Goal: Information Seeking & Learning: Learn about a topic

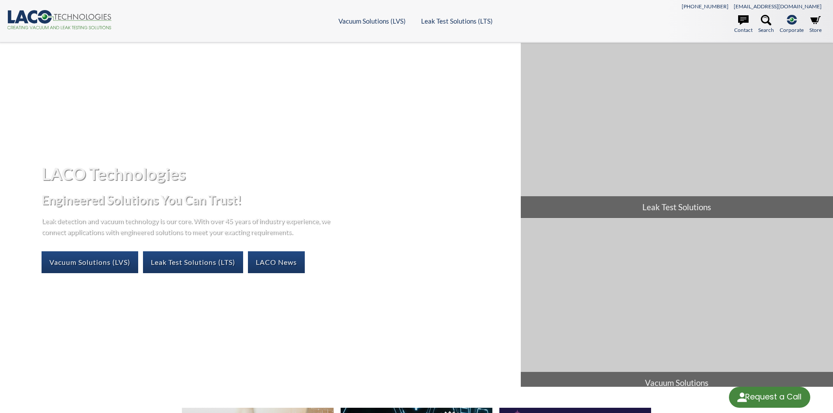
select select "Language Translate Widget"
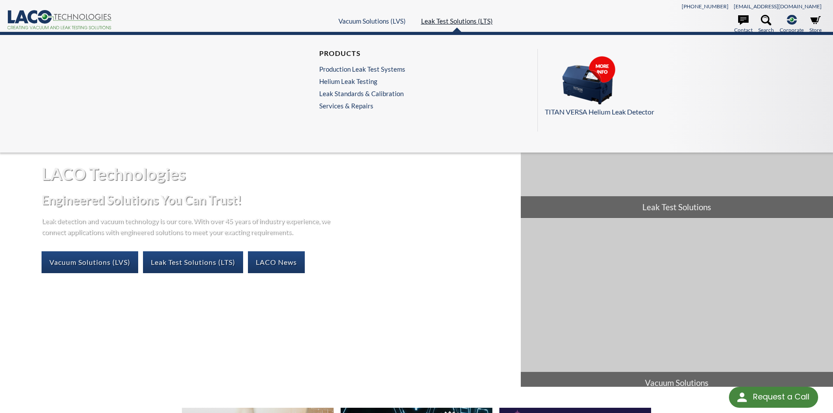
click at [454, 21] on link "Leak Test Solutions (LTS)" at bounding box center [457, 21] width 72 height 8
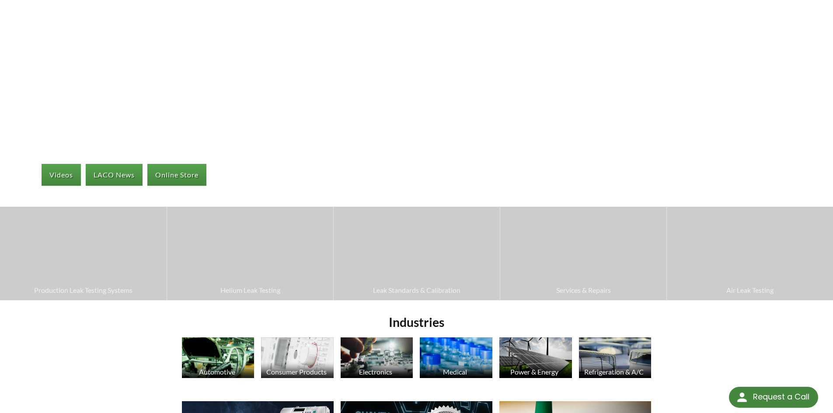
scroll to position [87, 0]
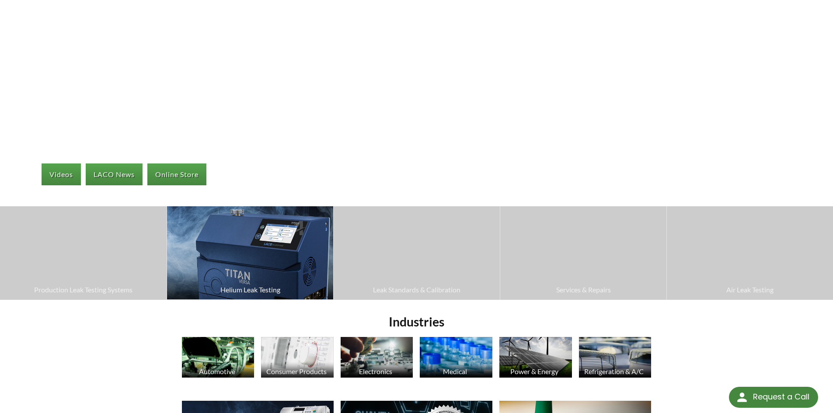
click at [231, 292] on span "Helium Leak Testing" at bounding box center [249, 289] width 157 height 11
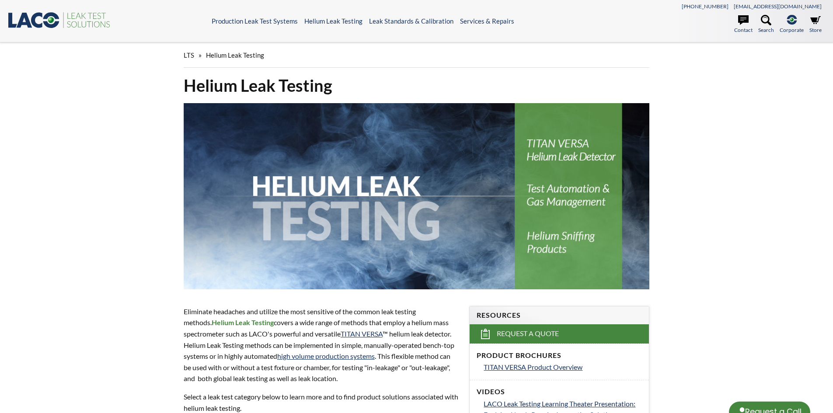
select select "Language Translate Widget"
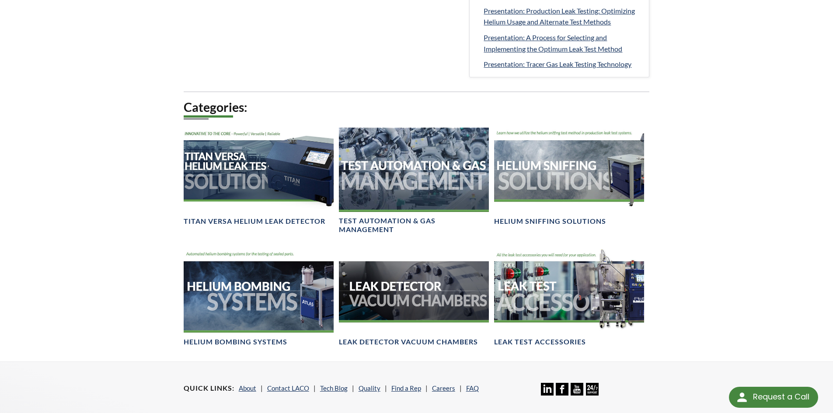
scroll to position [528, 0]
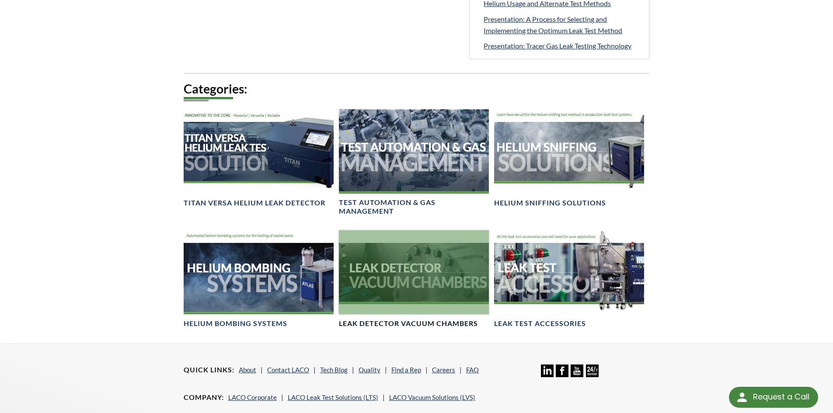
click at [418, 294] on div at bounding box center [414, 272] width 150 height 84
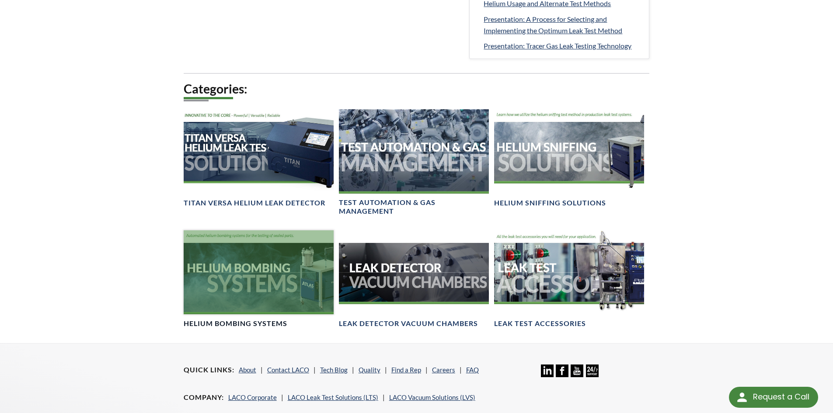
click at [267, 319] on h4 "Helium Bombing Systems" at bounding box center [236, 323] width 104 height 9
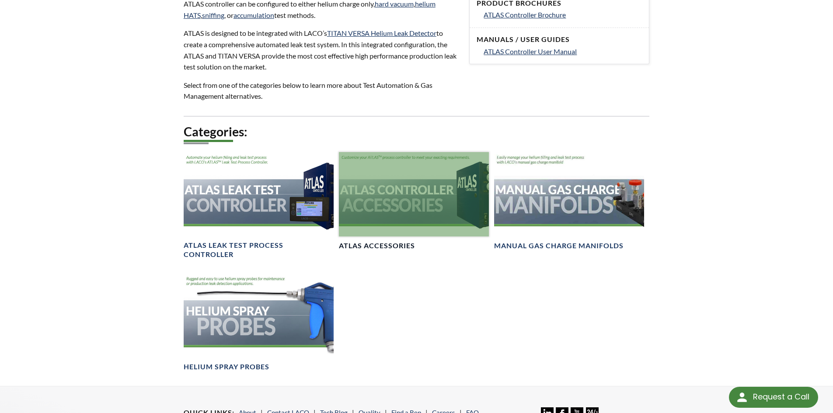
scroll to position [362, 0]
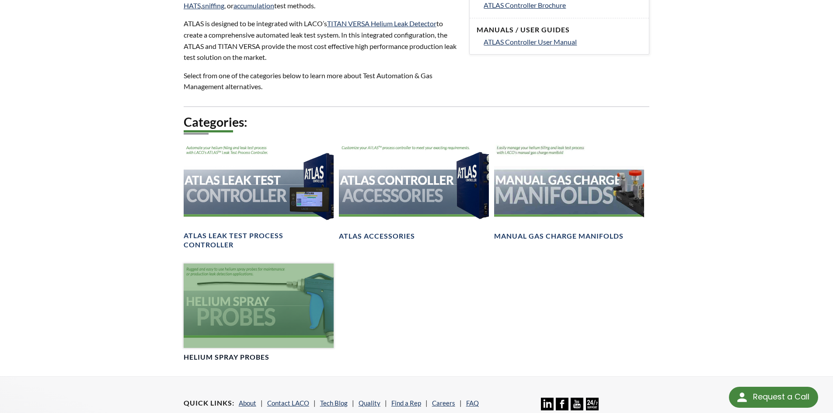
click at [239, 331] on div at bounding box center [259, 306] width 150 height 84
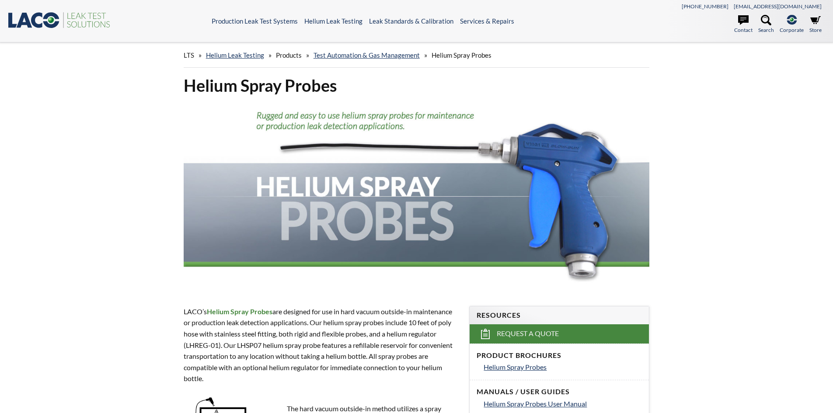
select select "Language Translate Widget"
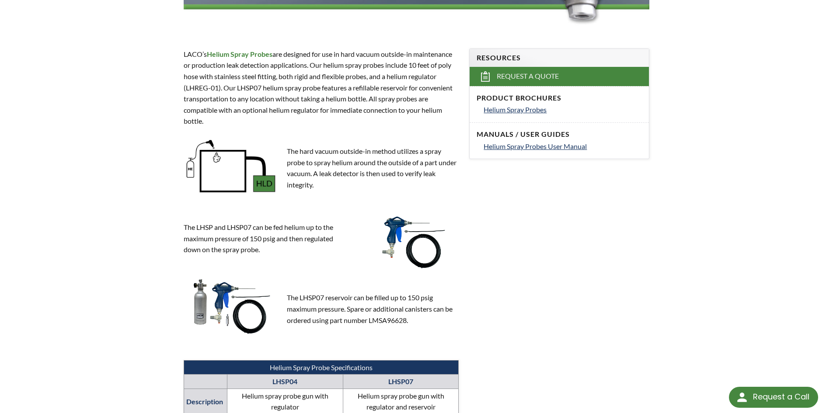
scroll to position [258, 0]
click at [502, 144] on span "Helium Spray Probes User Manual" at bounding box center [535, 146] width 103 height 8
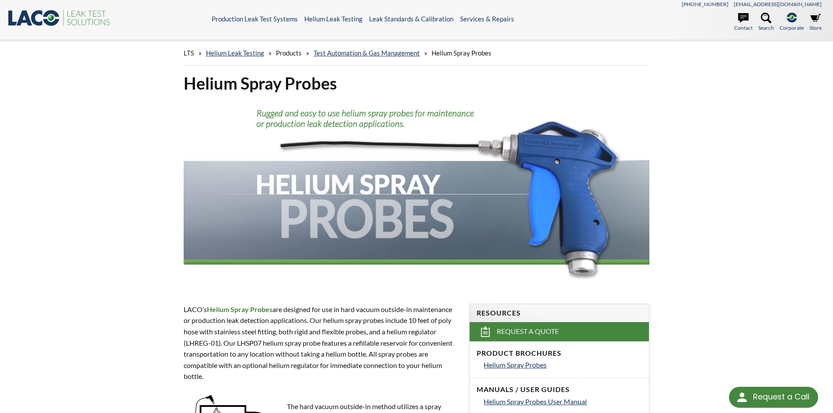
scroll to position [0, 0]
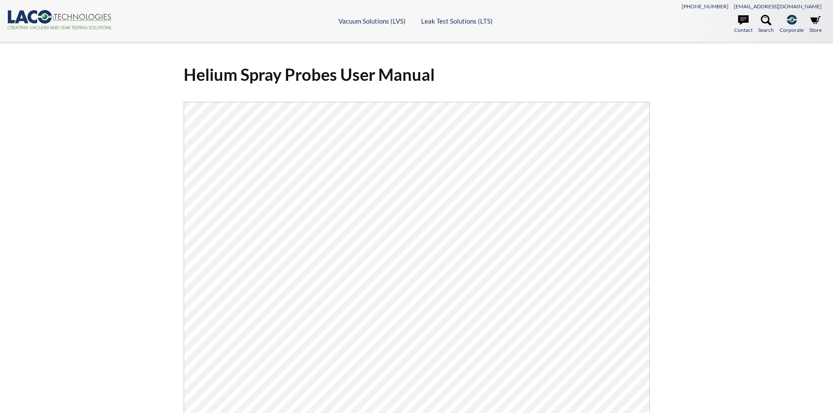
select select "Language Translate Widget"
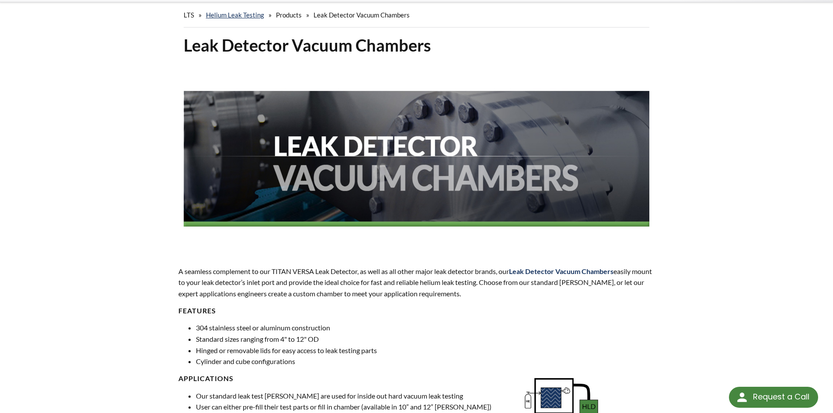
scroll to position [10, 0]
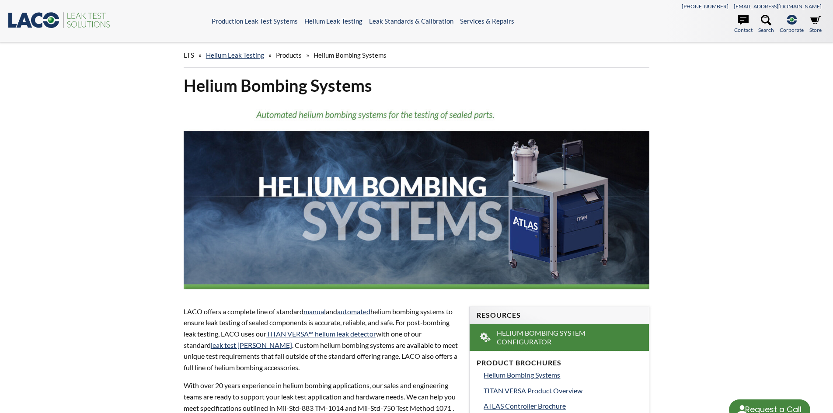
select select "Language Translate Widget"
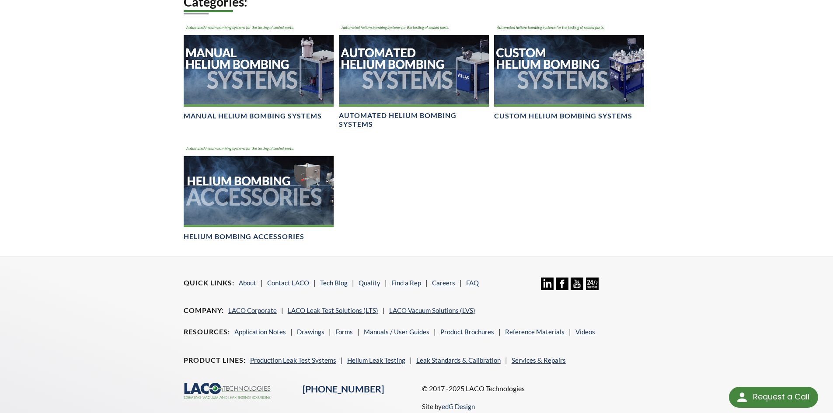
scroll to position [581, 0]
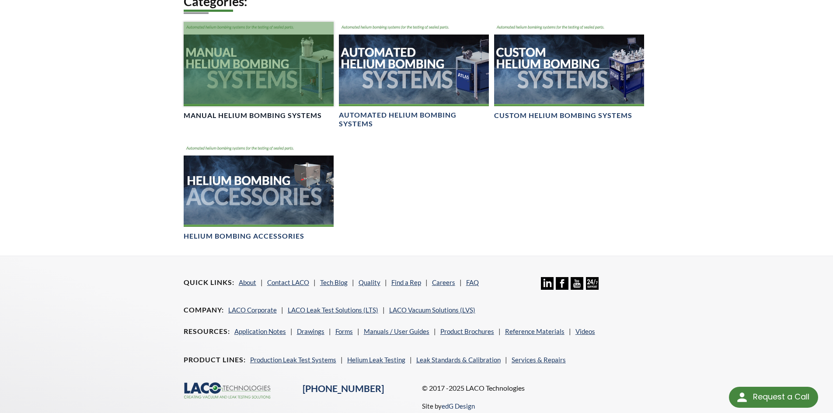
click at [284, 120] on link "Manual Helium Bombing Systems" at bounding box center [259, 71] width 150 height 98
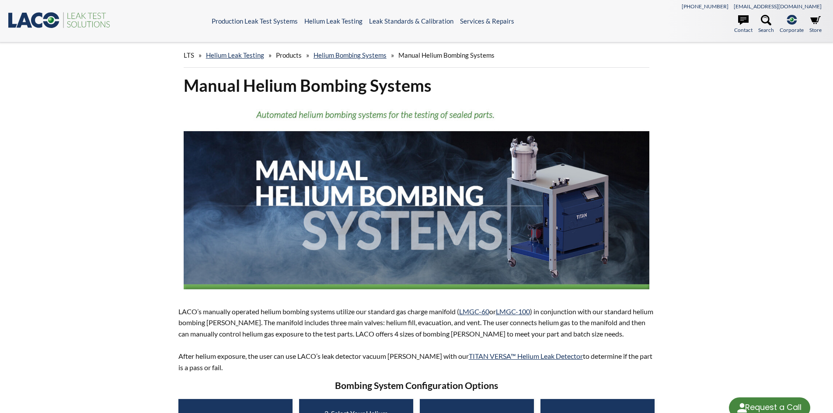
select select "Language Translate Widget"
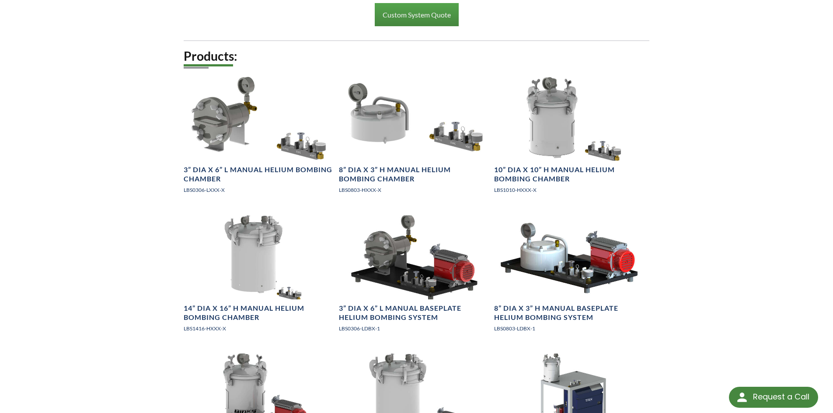
scroll to position [1009, 0]
